Goal: Task Accomplishment & Management: Manage account settings

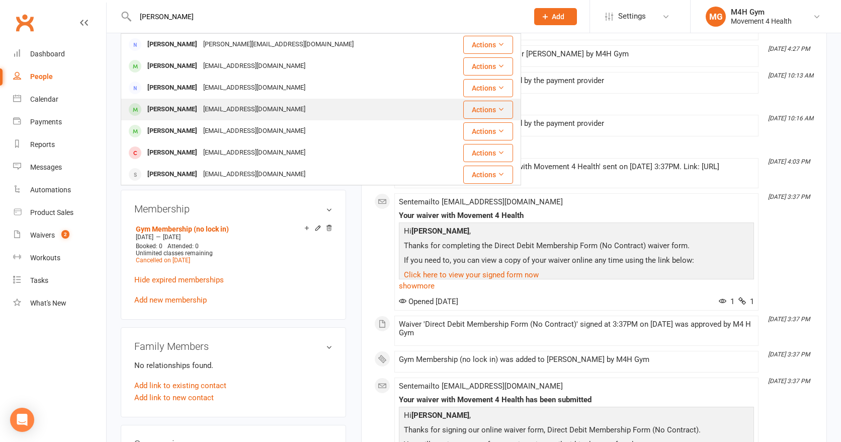
type input "[PERSON_NAME]"
click at [200, 107] on div "[EMAIL_ADDRESS][DOMAIN_NAME]" at bounding box center [254, 109] width 108 height 15
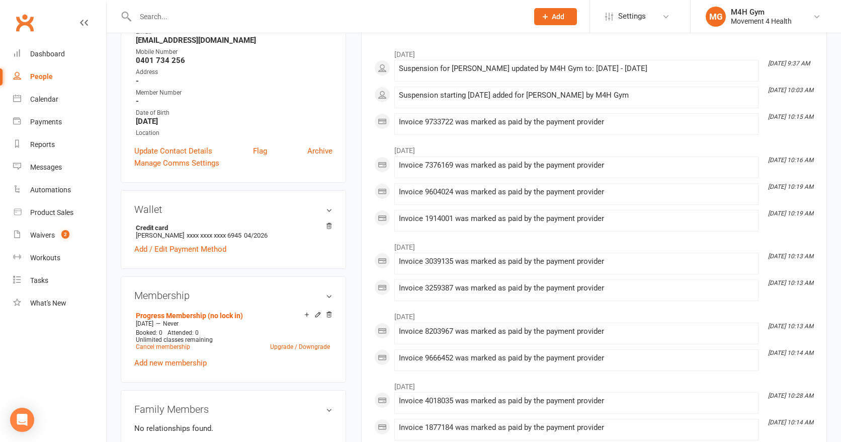
scroll to position [150, 0]
click at [173, 343] on link "Cancel membership" at bounding box center [163, 345] width 54 height 7
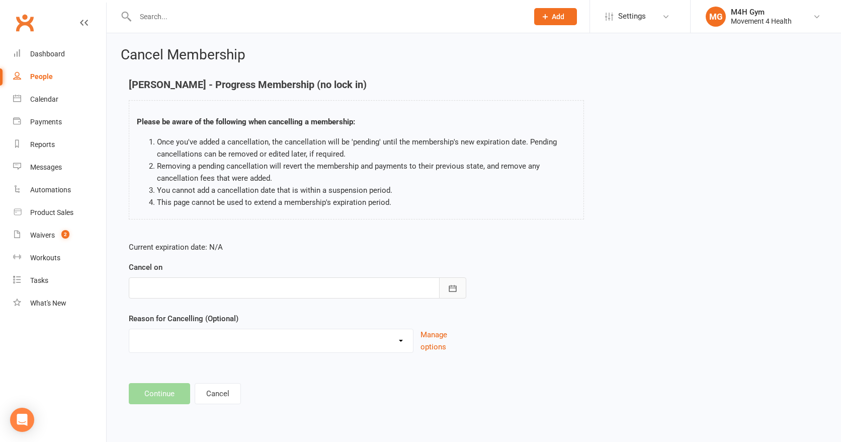
click at [450, 284] on icon "button" at bounding box center [453, 288] width 10 height 10
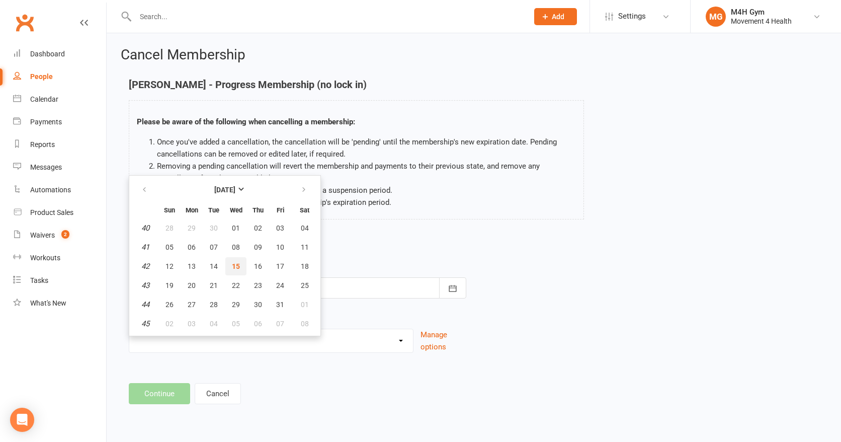
click at [238, 263] on span "15" at bounding box center [236, 266] width 8 height 8
type input "[DATE]"
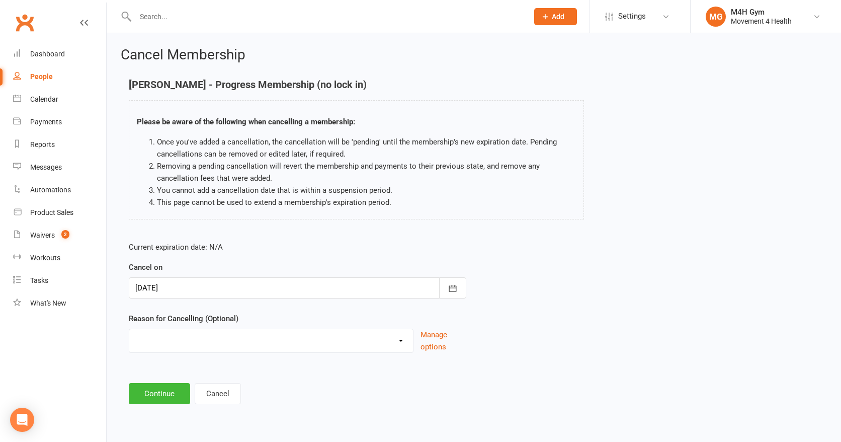
click at [164, 336] on select "Holiday Injury Other reason" at bounding box center [271, 339] width 284 height 20
select select "2"
click at [129, 329] on select "Holiday Injury Other reason" at bounding box center [271, 339] width 284 height 20
click at [151, 389] on input at bounding box center [298, 393] width 338 height 21
type input "Waiting on medical prognosis"
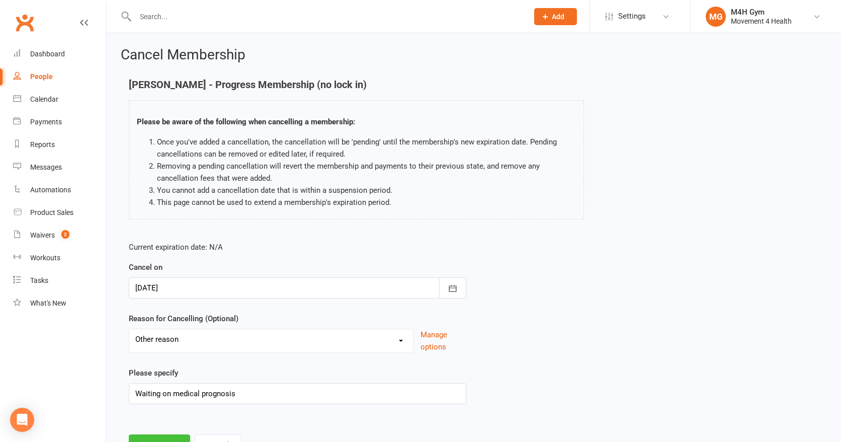
click at [156, 434] on button "Continue" at bounding box center [159, 444] width 61 height 21
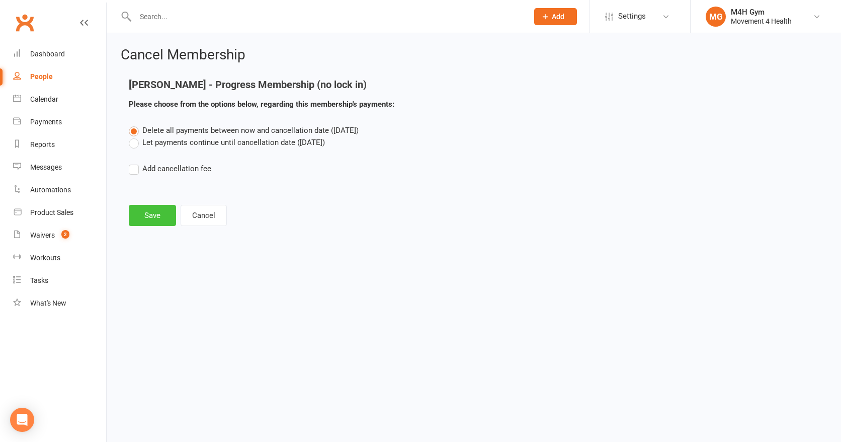
click at [148, 218] on button "Save" at bounding box center [152, 215] width 47 height 21
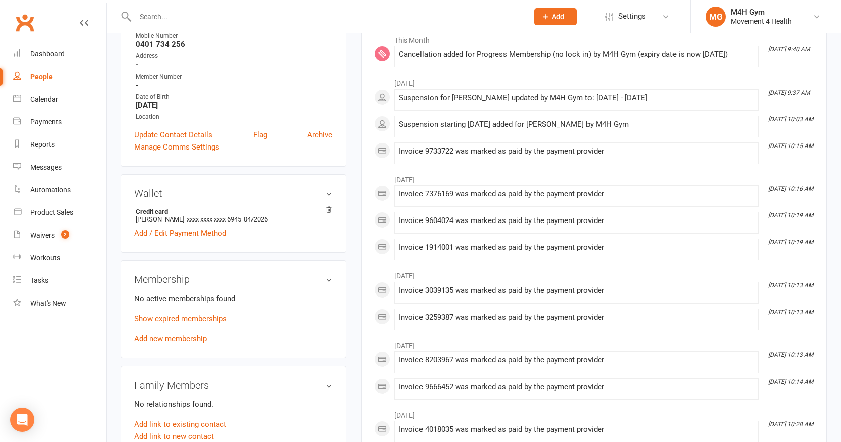
scroll to position [167, 0]
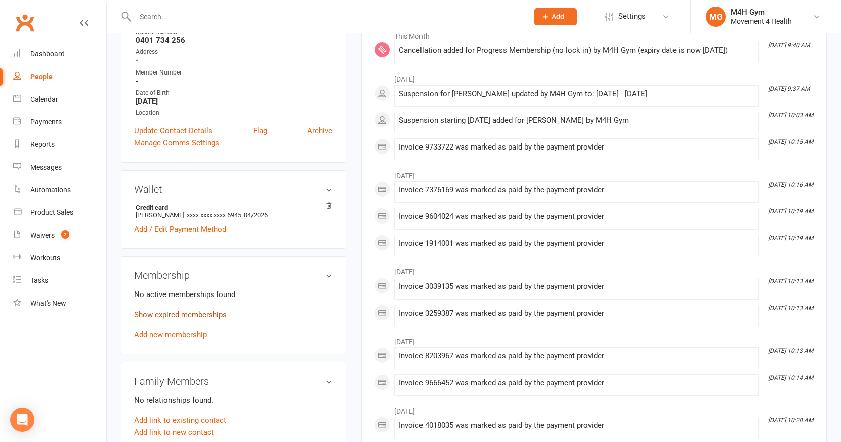
click at [195, 312] on link "Show expired memberships" at bounding box center [180, 314] width 93 height 9
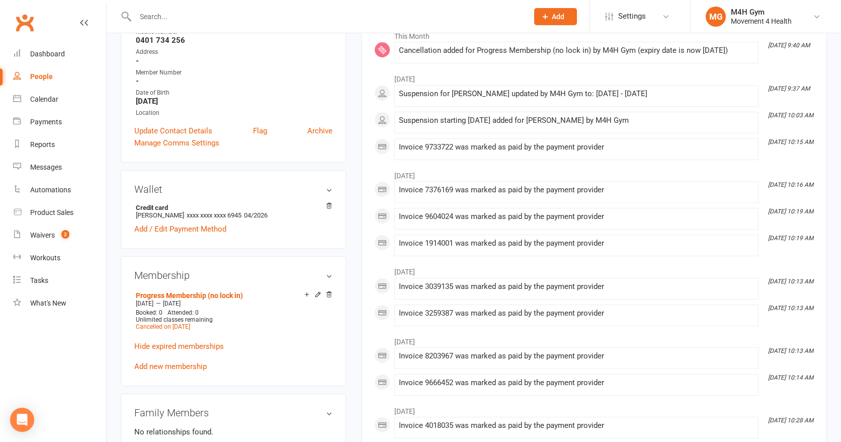
scroll to position [0, 0]
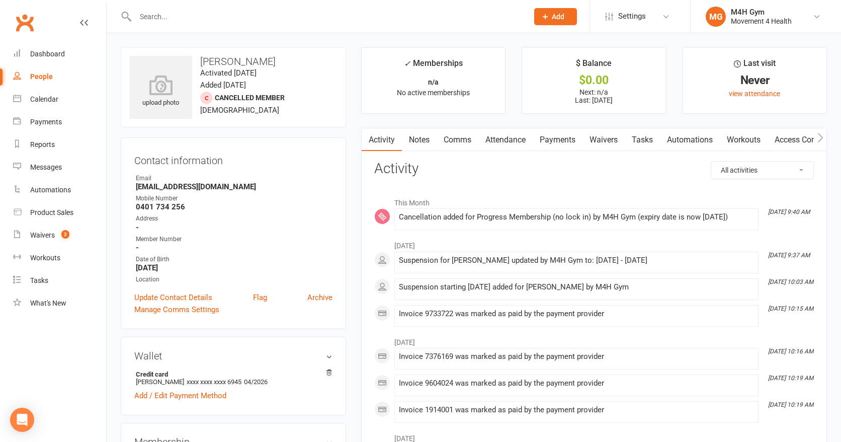
click at [165, 16] on input "text" at bounding box center [326, 17] width 389 height 14
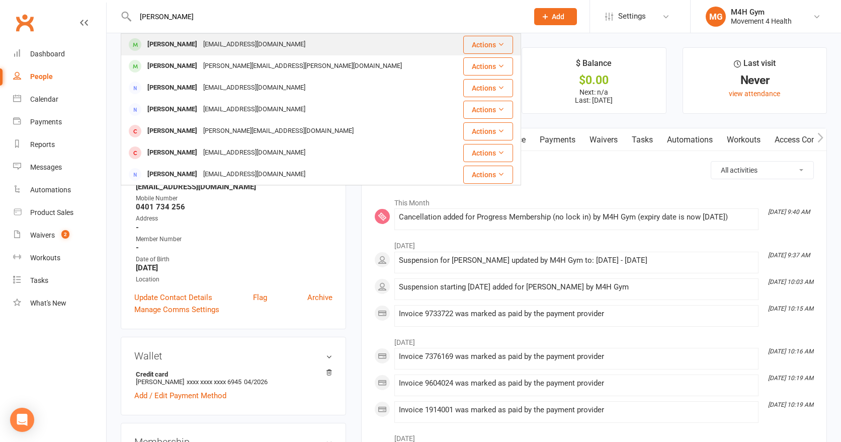
type input "[PERSON_NAME]"
click at [183, 40] on div "[PERSON_NAME]" at bounding box center [172, 44] width 56 height 15
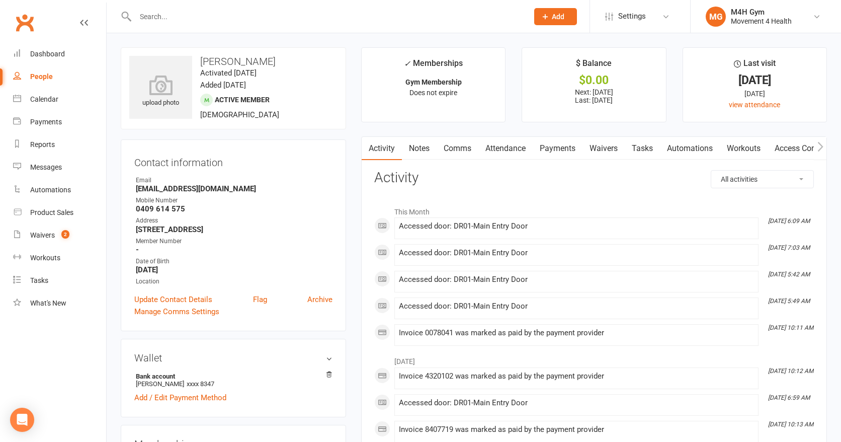
click at [545, 144] on link "Payments" at bounding box center [558, 148] width 50 height 23
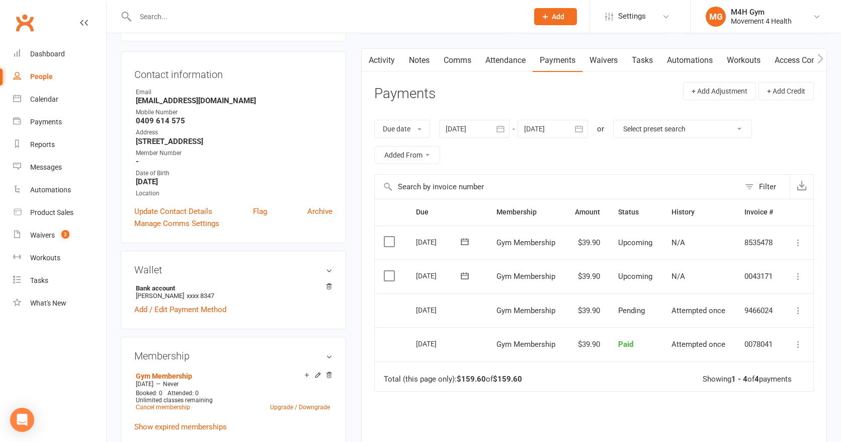
scroll to position [93, 0]
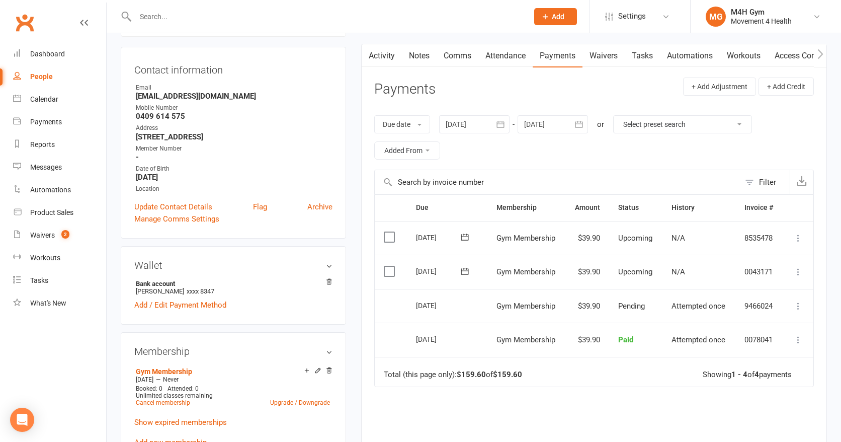
click at [503, 124] on icon "button" at bounding box center [501, 124] width 10 height 10
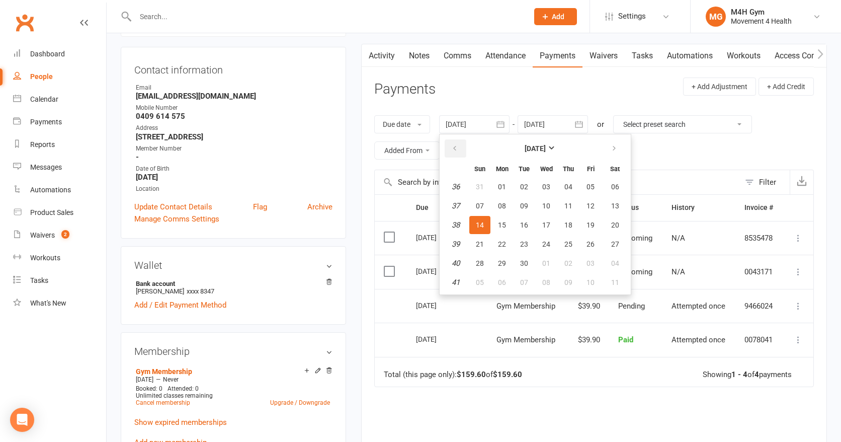
click at [455, 143] on button "button" at bounding box center [456, 148] width 22 height 18
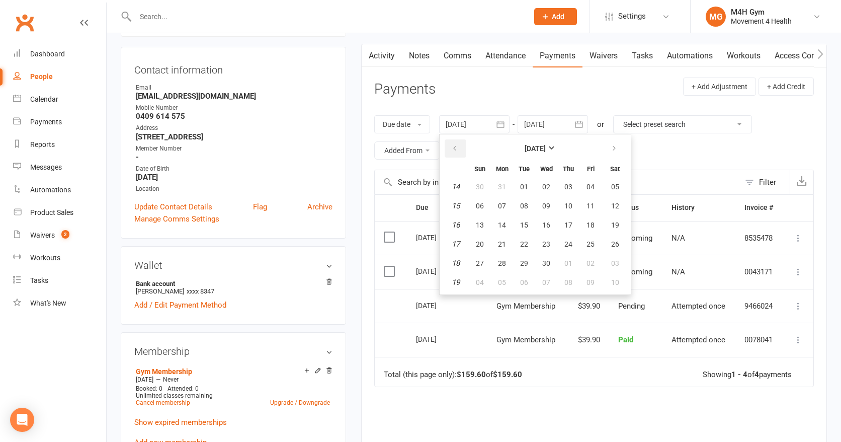
click at [455, 143] on button "button" at bounding box center [456, 148] width 22 height 18
click at [545, 183] on span "01" at bounding box center [546, 187] width 8 height 8
type input "[DATE]"
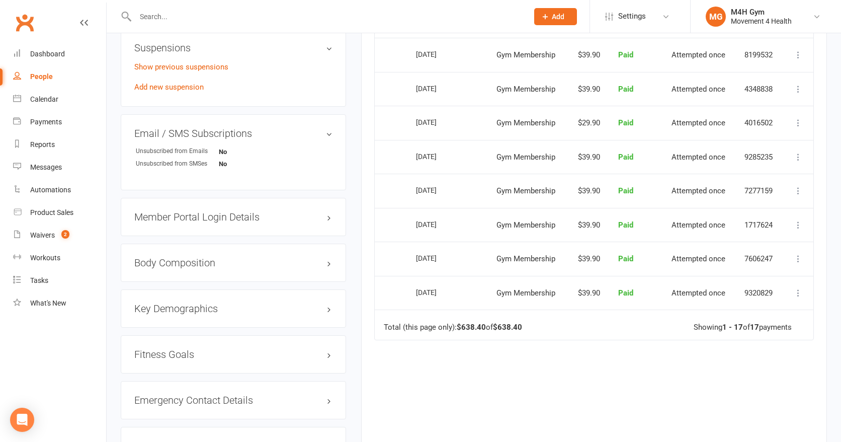
scroll to position [632, 0]
drag, startPoint x: 745, startPoint y: 286, endPoint x: 773, endPoint y: 287, distance: 28.2
click at [773, 287] on td "9320829" at bounding box center [759, 292] width 47 height 34
copy td "9320829"
click at [747, 256] on td "7606247" at bounding box center [759, 257] width 47 height 34
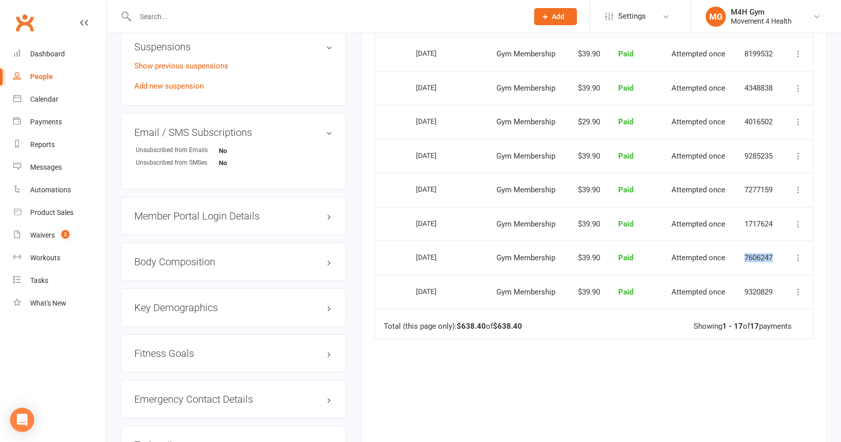
drag, startPoint x: 745, startPoint y: 254, endPoint x: 775, endPoint y: 252, distance: 30.3
click at [775, 252] on td "7606247" at bounding box center [759, 257] width 47 height 34
copy td "7606247"
click at [744, 218] on td "1717624" at bounding box center [759, 224] width 47 height 34
drag, startPoint x: 744, startPoint y: 218, endPoint x: 776, endPoint y: 220, distance: 31.8
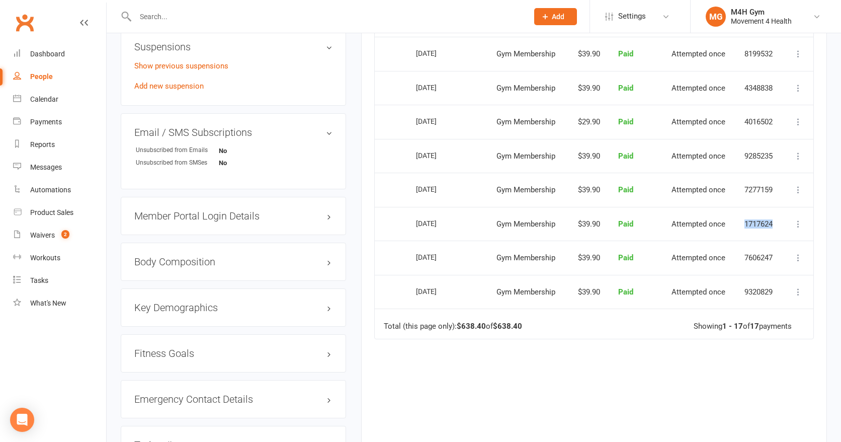
click at [776, 220] on td "1717624" at bounding box center [759, 224] width 47 height 34
copy td "1717624"
click at [745, 184] on td "7277159" at bounding box center [759, 190] width 47 height 34
drag, startPoint x: 745, startPoint y: 184, endPoint x: 773, endPoint y: 184, distance: 28.2
click at [773, 184] on td "7277159" at bounding box center [759, 190] width 47 height 34
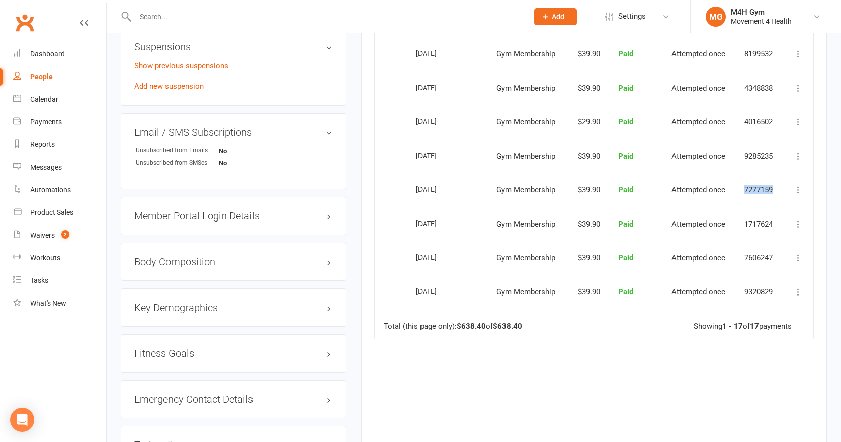
copy td "7277159"
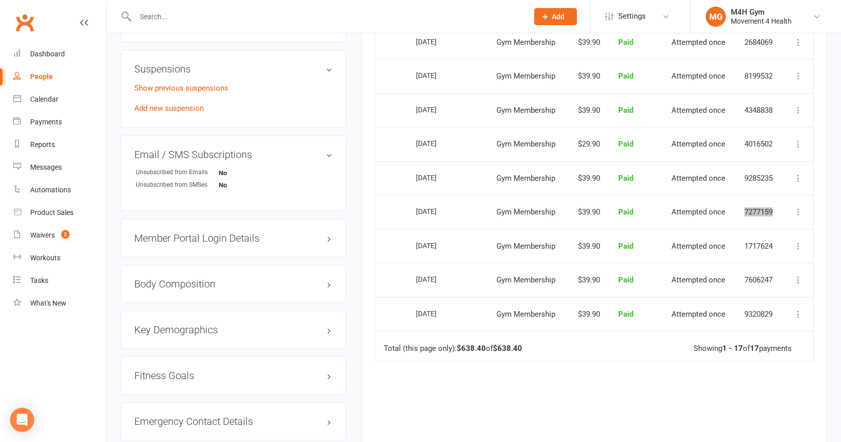
scroll to position [607, 0]
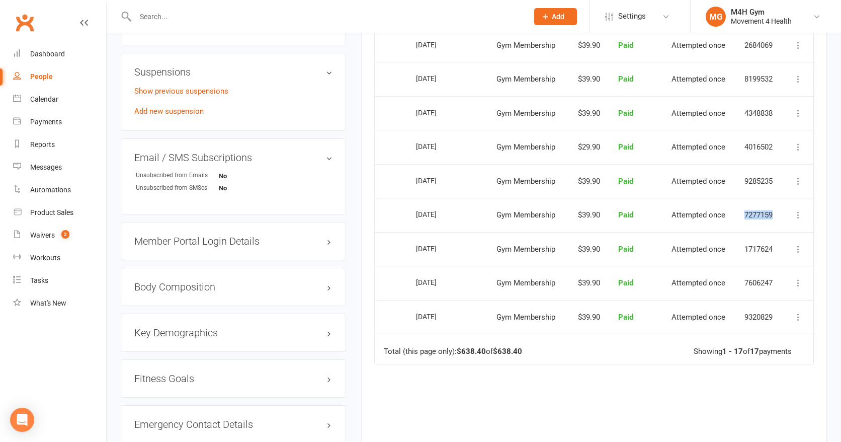
click at [743, 176] on td "9285235" at bounding box center [759, 181] width 47 height 34
drag, startPoint x: 743, startPoint y: 176, endPoint x: 774, endPoint y: 178, distance: 30.8
click at [774, 178] on td "9285235" at bounding box center [759, 181] width 47 height 34
copy td "9285235"
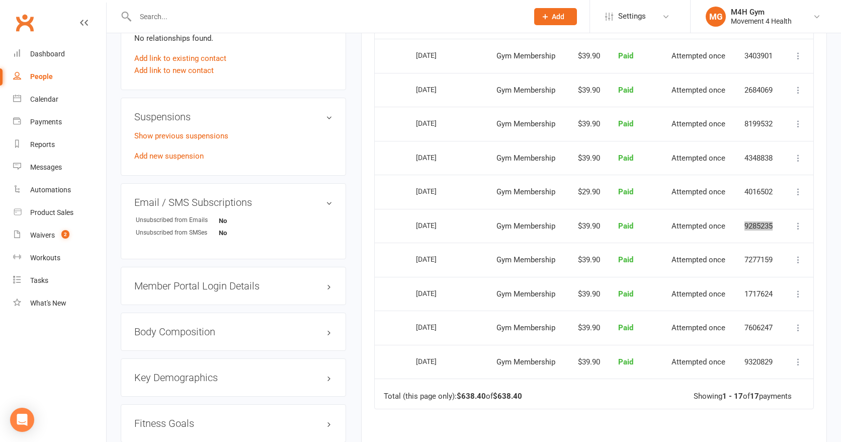
scroll to position [556, 0]
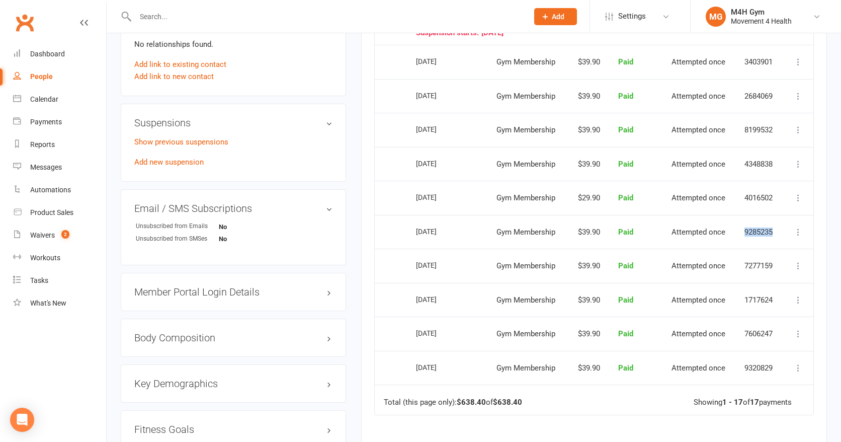
click at [743, 192] on td "4016502" at bounding box center [759, 198] width 47 height 34
drag, startPoint x: 743, startPoint y: 192, endPoint x: 775, endPoint y: 195, distance: 32.3
click at [775, 195] on td "4016502" at bounding box center [759, 198] width 47 height 34
copy td "4016502"
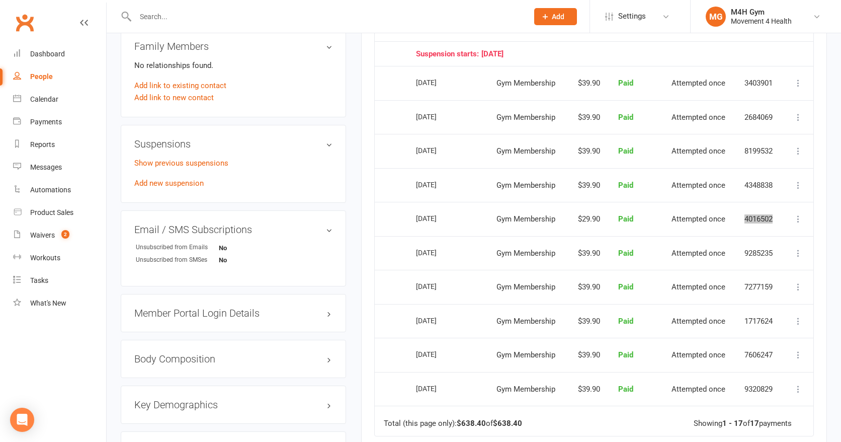
scroll to position [534, 0]
click at [744, 182] on td "4348838" at bounding box center [759, 186] width 47 height 34
drag, startPoint x: 744, startPoint y: 182, endPoint x: 774, endPoint y: 183, distance: 30.2
click at [774, 183] on td "4348838" at bounding box center [759, 186] width 47 height 34
copy td "4348838"
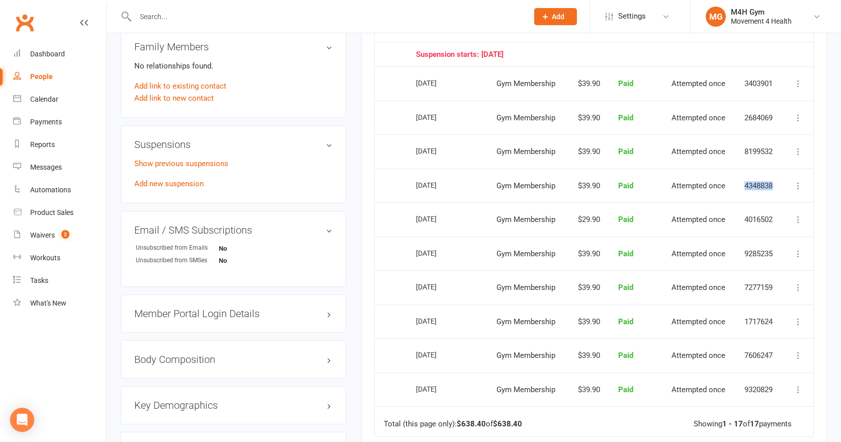
click at [745, 148] on td "8199532" at bounding box center [759, 151] width 47 height 34
drag, startPoint x: 745, startPoint y: 148, endPoint x: 776, endPoint y: 149, distance: 31.2
click at [776, 149] on td "8199532" at bounding box center [759, 151] width 47 height 34
copy td "8199532"
click at [744, 114] on td "2684069" at bounding box center [759, 118] width 47 height 34
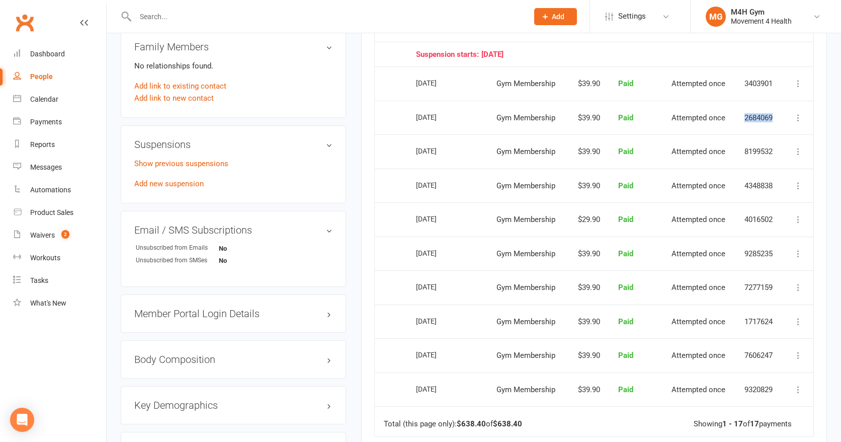
drag, startPoint x: 744, startPoint y: 114, endPoint x: 775, endPoint y: 117, distance: 31.4
click at [775, 117] on td "2684069" at bounding box center [759, 118] width 47 height 34
copy td "2684069"
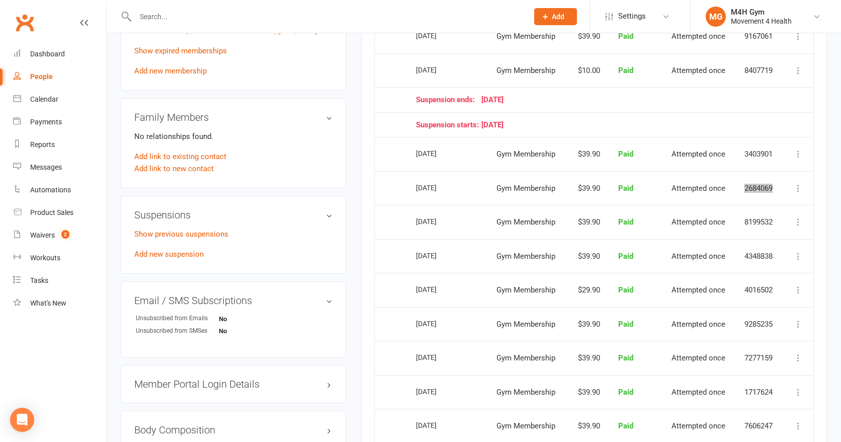
scroll to position [440, 0]
